Goal: Task Accomplishment & Management: Manage account settings

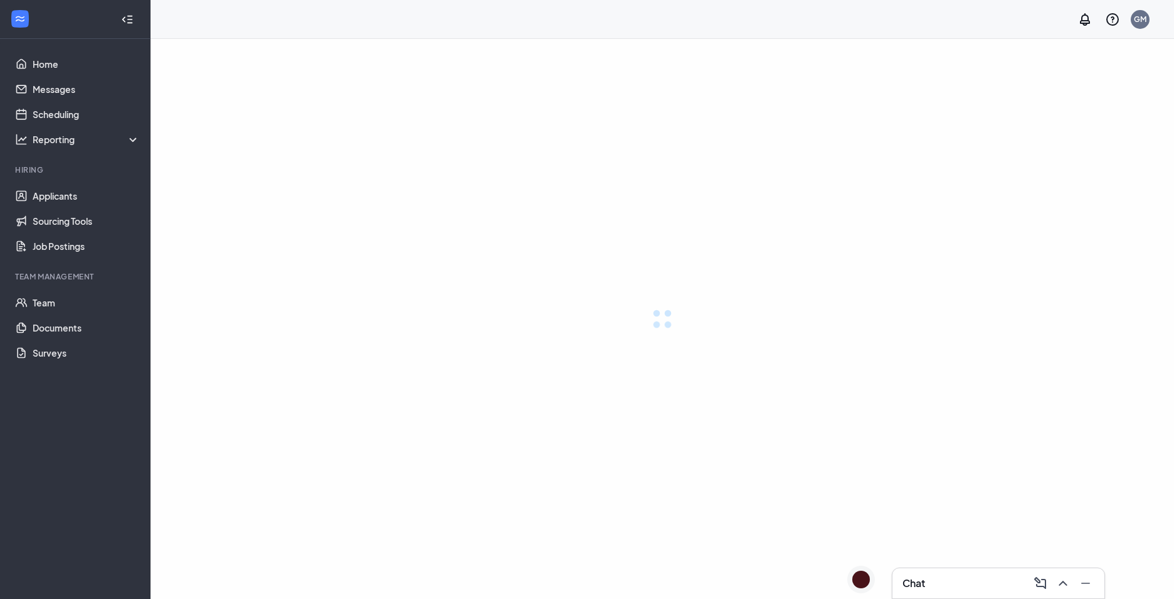
click at [566, 287] on div at bounding box center [663, 319] width 1024 height 560
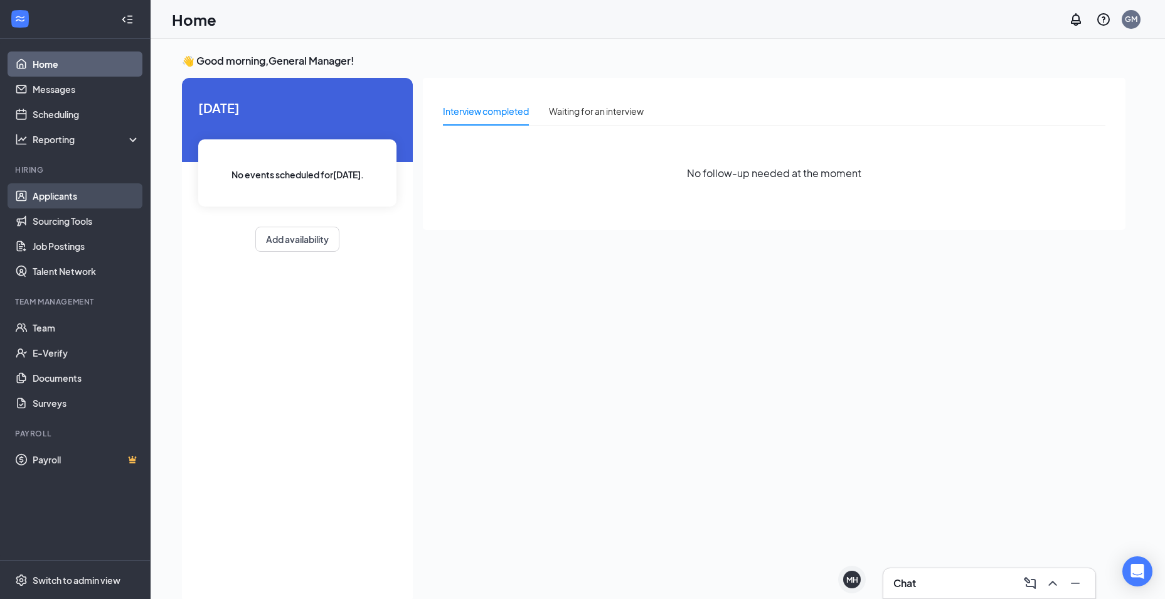
click at [48, 201] on link "Applicants" at bounding box center [86, 195] width 107 height 25
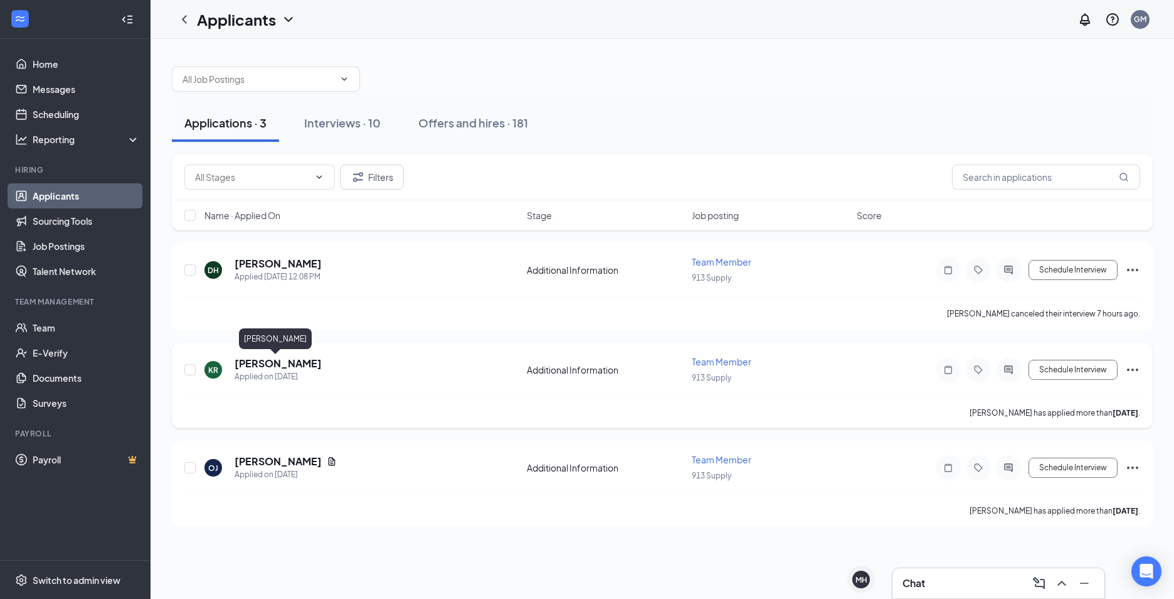
click at [257, 363] on h5 "[PERSON_NAME]" at bounding box center [278, 363] width 87 height 14
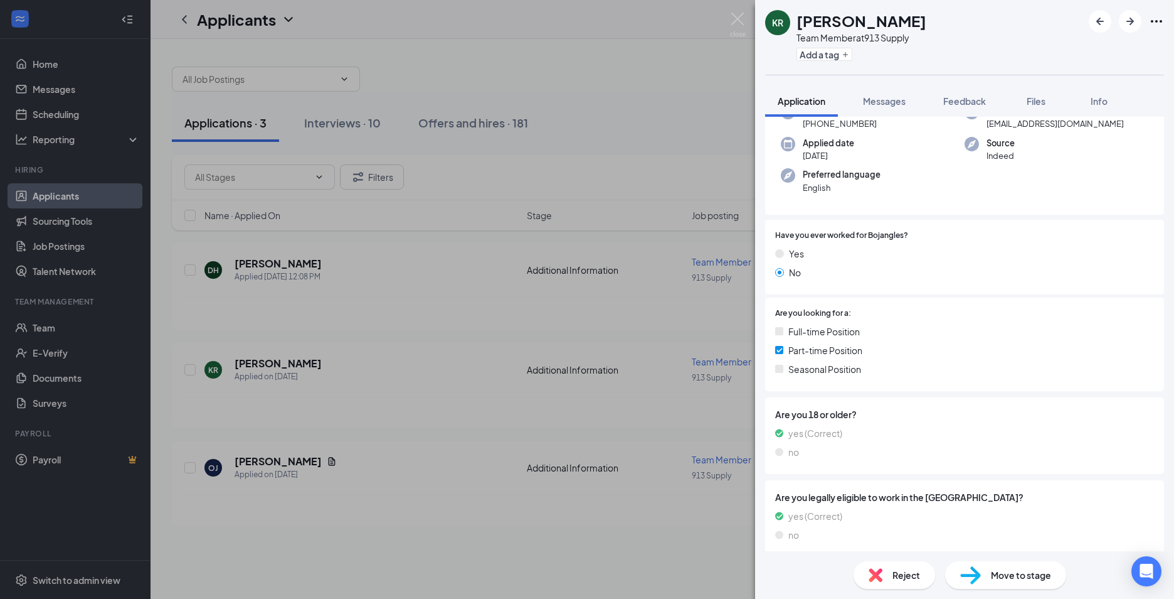
scroll to position [53, 0]
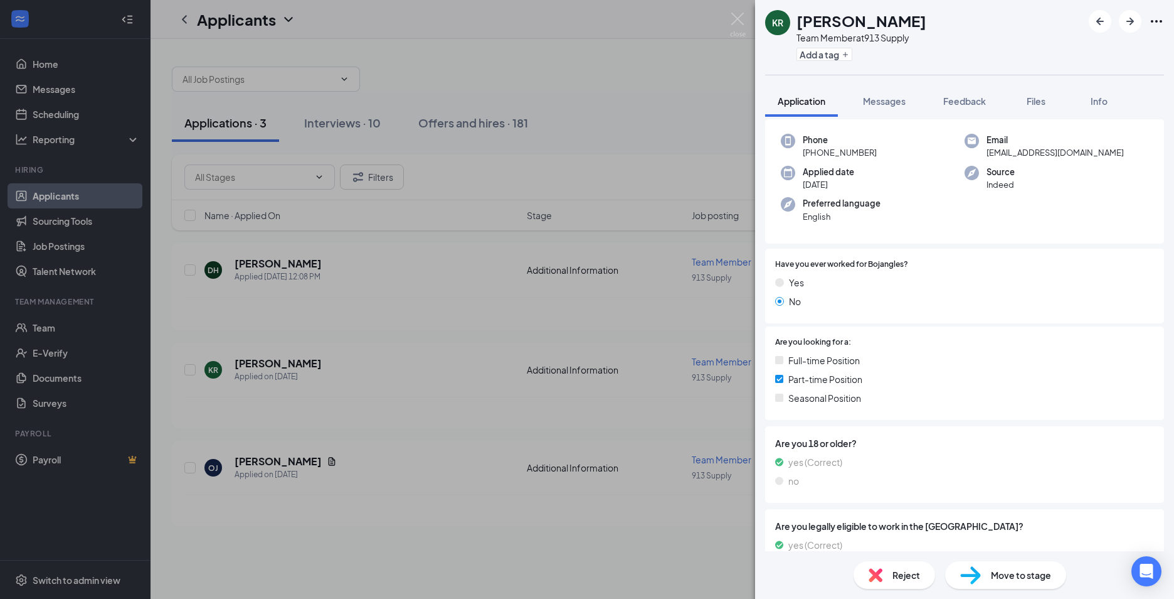
click at [239, 458] on div "KR [PERSON_NAME] Team Member at 913 Supply Add a tag Application Messages Feedb…" at bounding box center [587, 299] width 1174 height 599
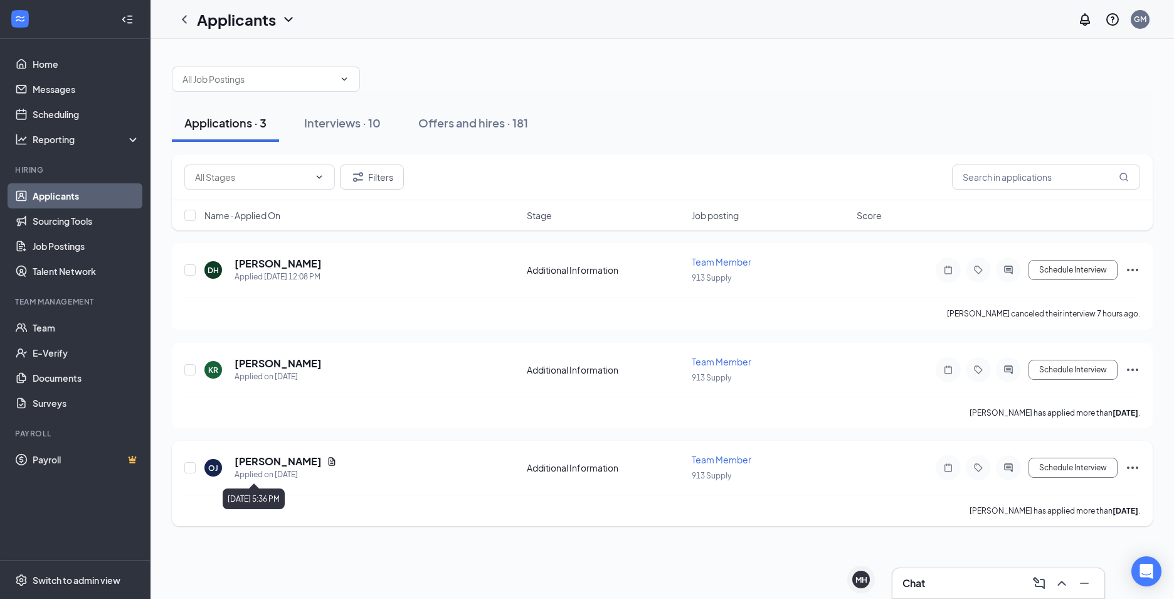
click at [267, 468] on div "Applied on [DATE]" at bounding box center [286, 474] width 102 height 13
click at [268, 456] on h5 "[PERSON_NAME]" at bounding box center [278, 461] width 87 height 14
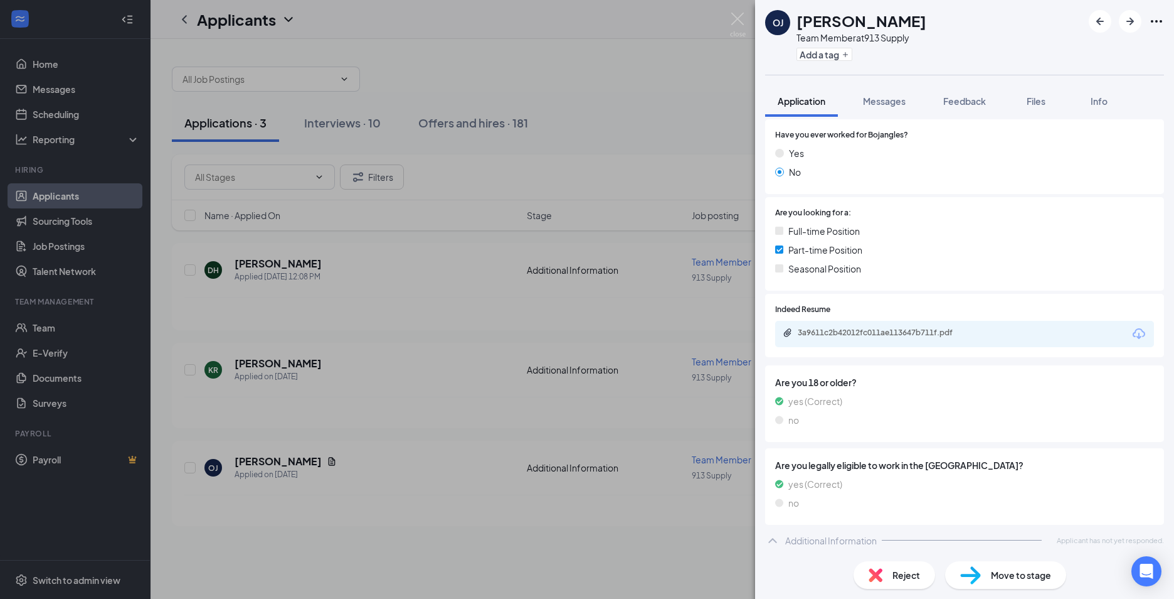
scroll to position [184, 0]
click at [940, 334] on div "3a9611c2b42012fc011ae113647b711f.pdf" at bounding box center [886, 331] width 176 height 10
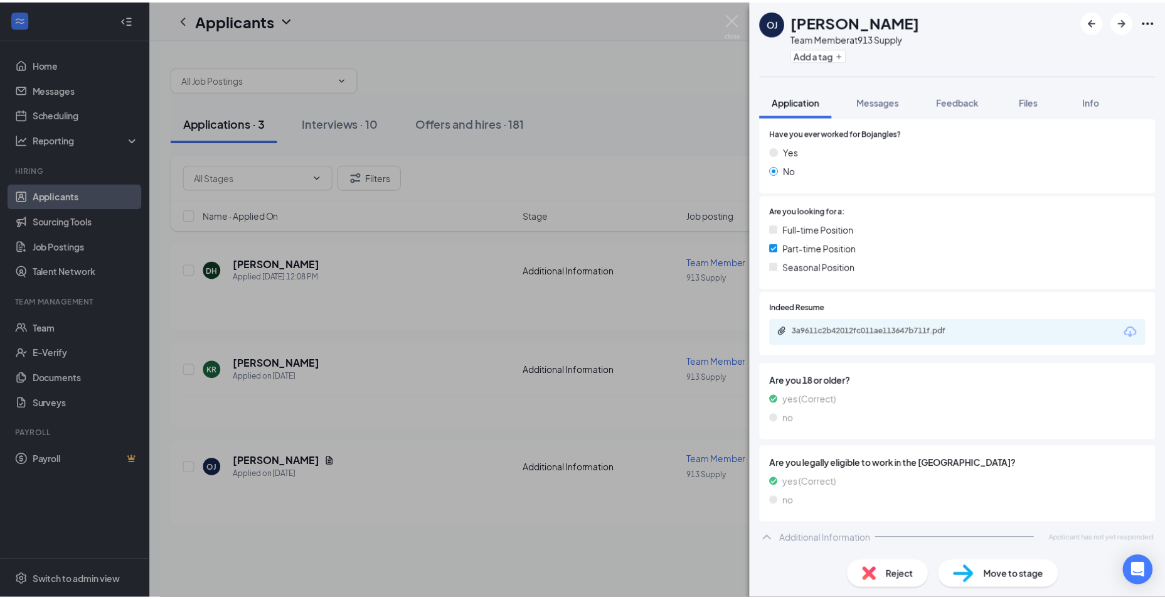
scroll to position [179, 0]
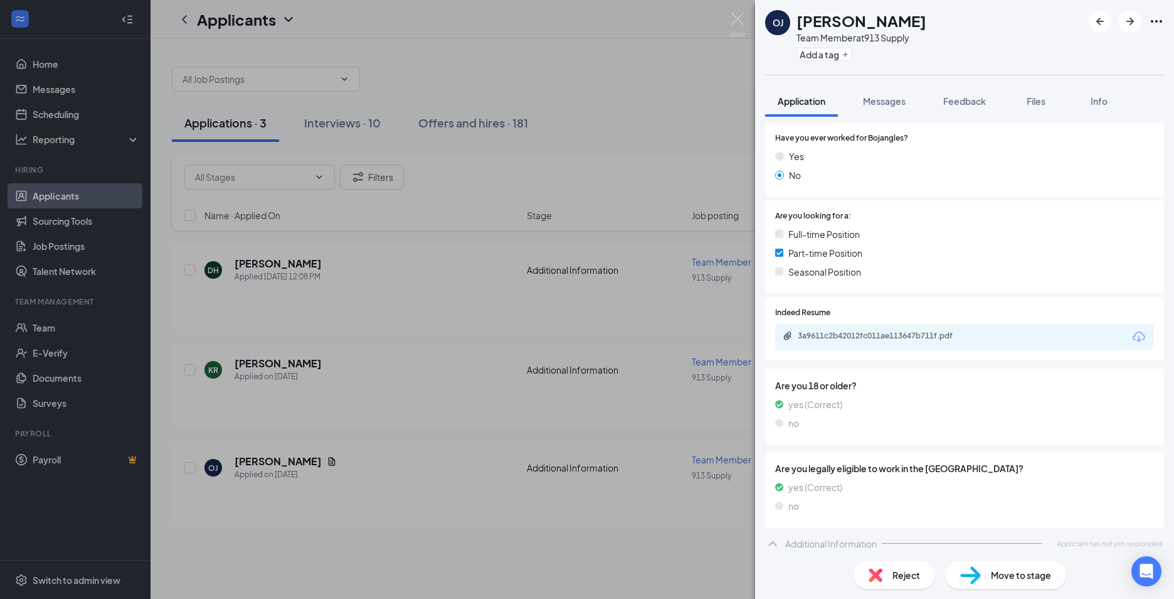
click at [398, 323] on div "OJ [PERSON_NAME] Team Member at 913 Supply Add a tag Application Messages Feedb…" at bounding box center [587, 299] width 1174 height 599
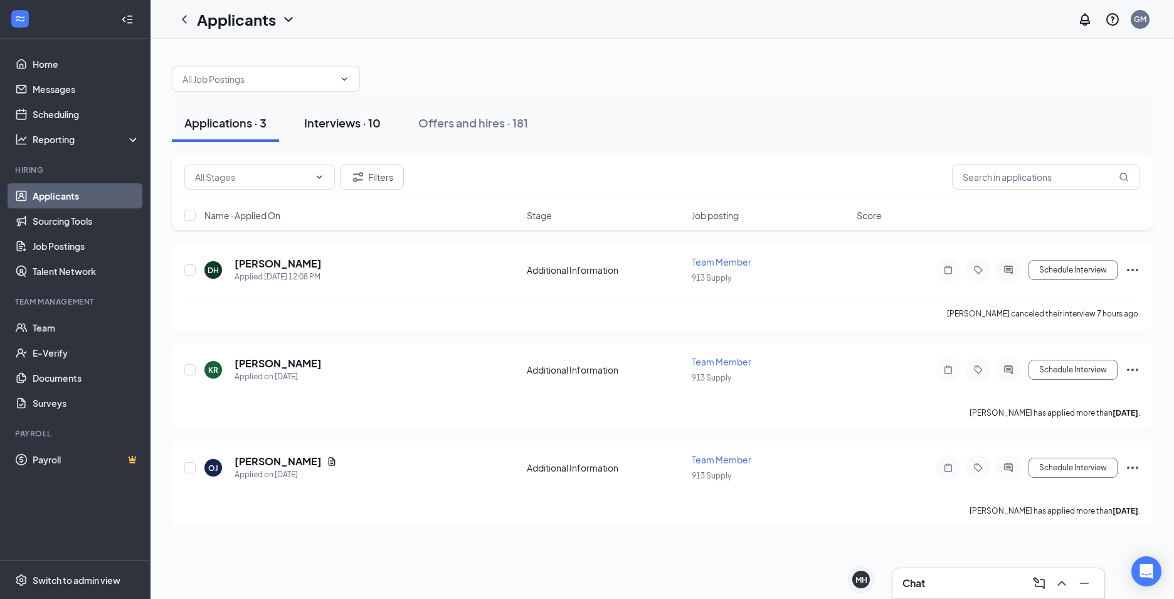
click at [354, 123] on div "Interviews · 10" at bounding box center [342, 123] width 77 height 16
